Goal: Information Seeking & Learning: Learn about a topic

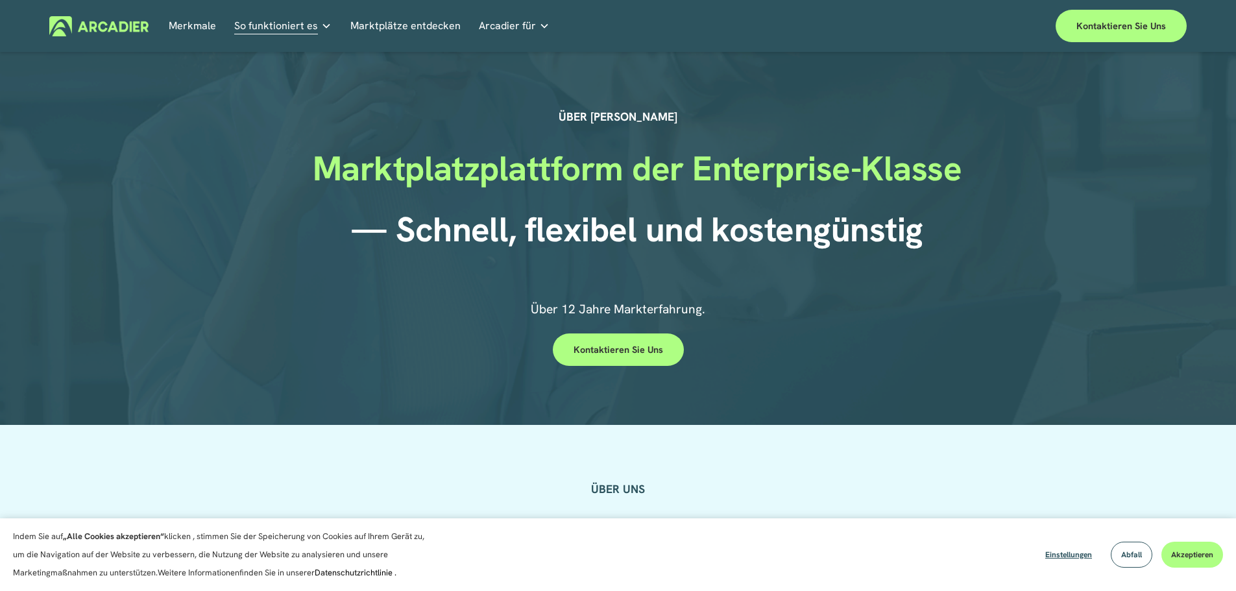
click at [0, 0] on link "Einzelhandelsmarktplätze Was auch immer Sie Ihren Kunden anbieten, wir bringen …" at bounding box center [0, 0] width 0 height 0
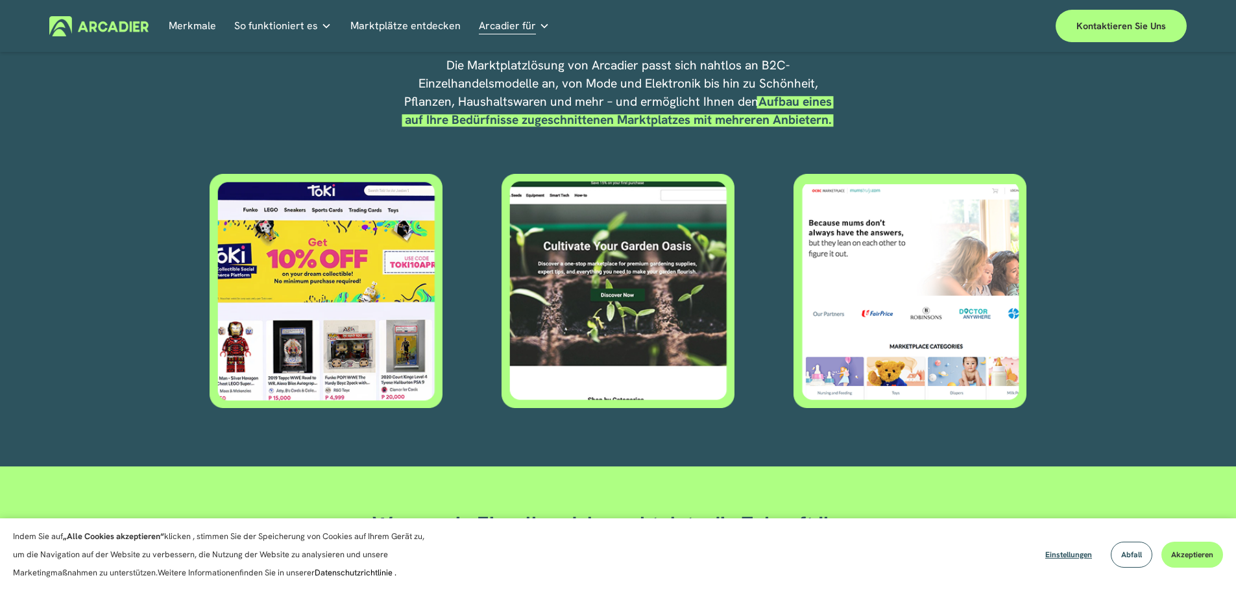
scroll to position [584, 0]
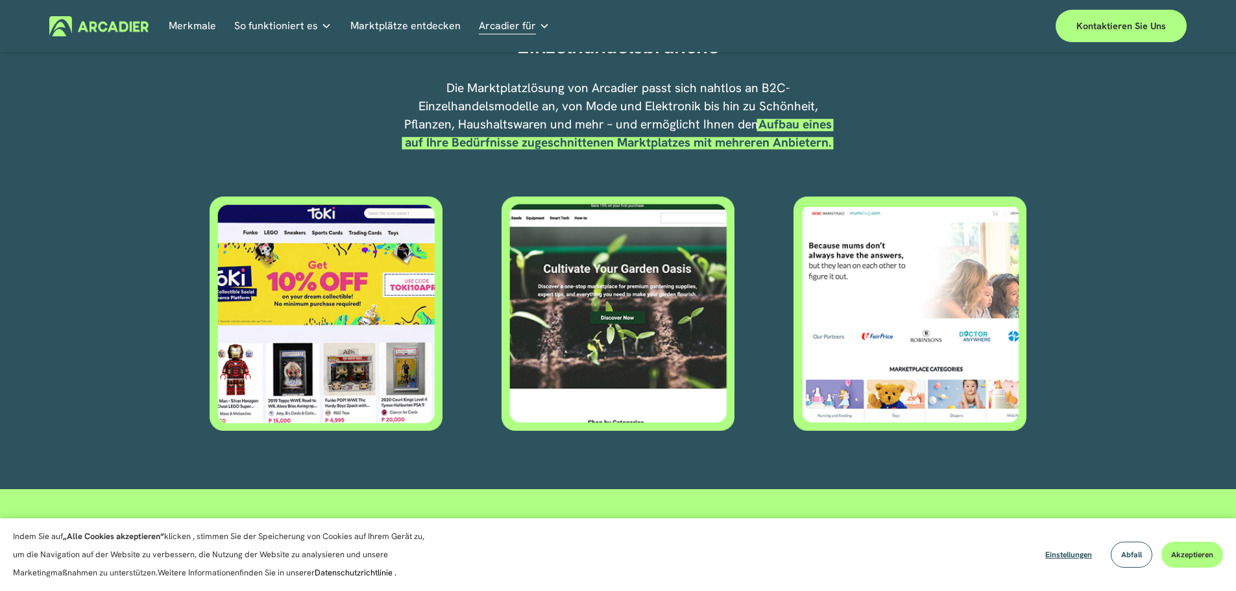
click at [353, 365] on div at bounding box center [326, 314] width 233 height 234
click at [387, 241] on div at bounding box center [326, 314] width 233 height 234
click at [351, 282] on div at bounding box center [326, 314] width 233 height 234
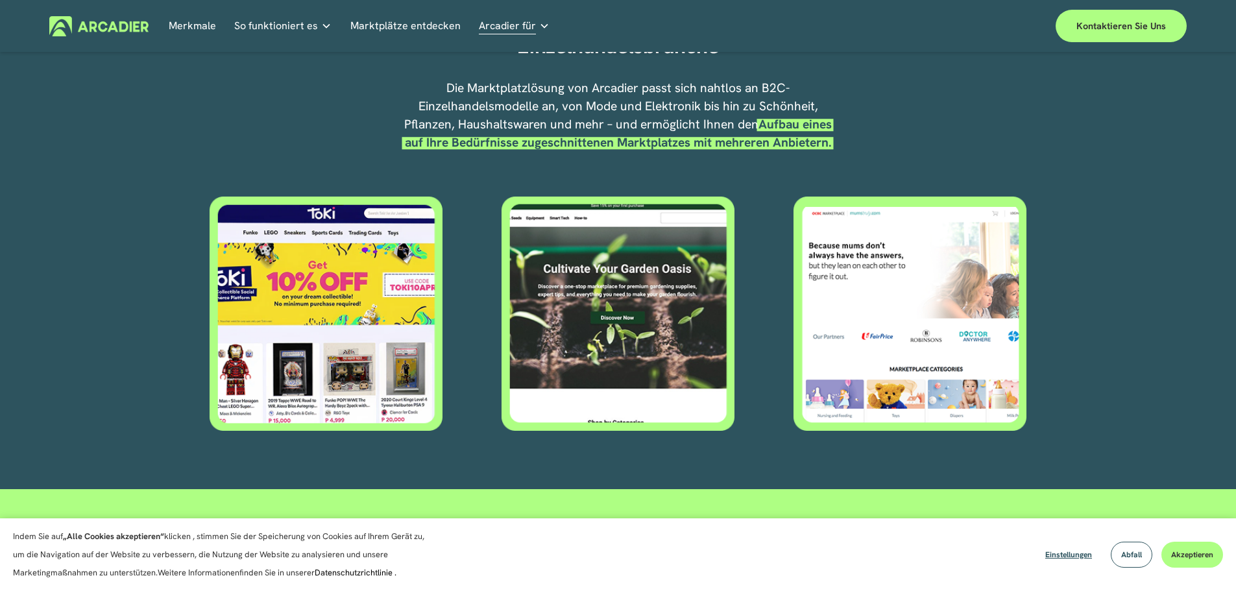
click at [354, 280] on div at bounding box center [326, 314] width 233 height 234
click at [356, 279] on div at bounding box center [326, 314] width 233 height 234
drag, startPoint x: 642, startPoint y: 350, endPoint x: 651, endPoint y: 346, distance: 9.9
click at [648, 348] on div at bounding box center [618, 314] width 233 height 234
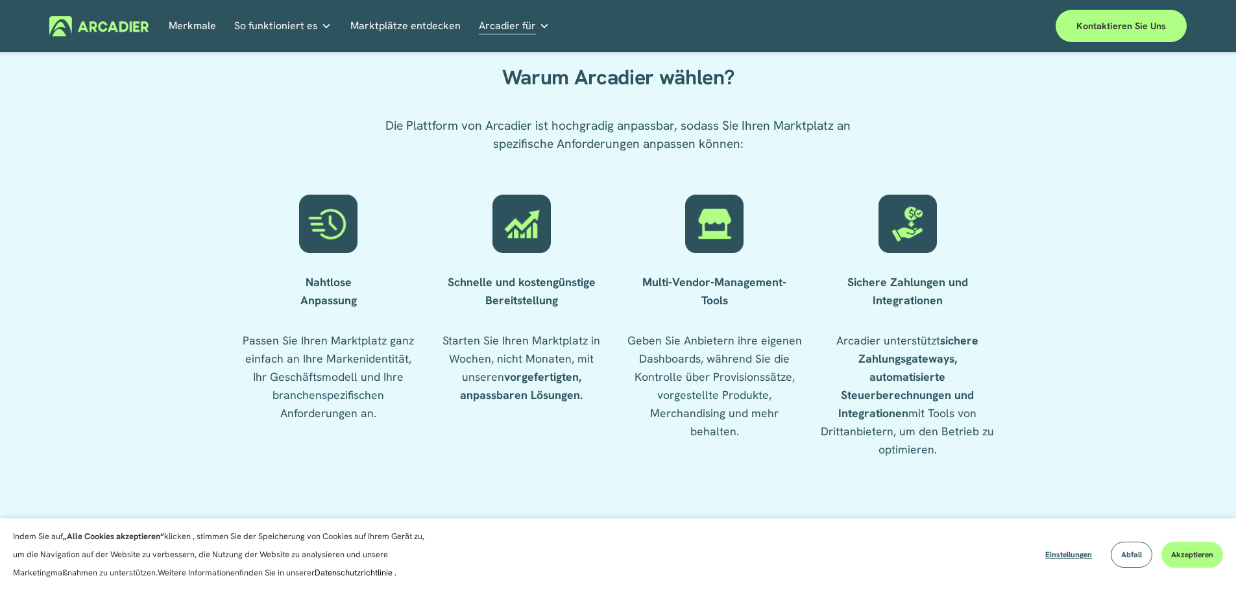
scroll to position [1557, 0]
